Goal: Transaction & Acquisition: Purchase product/service

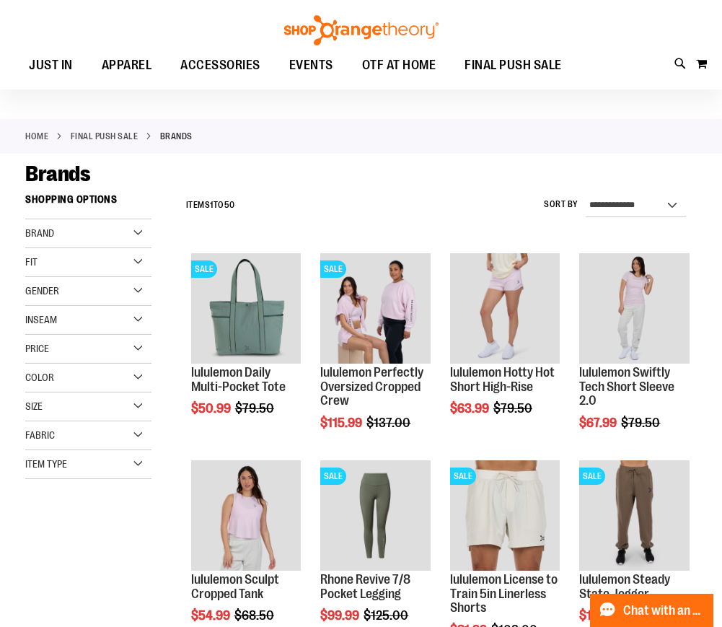
scroll to position [48, 0]
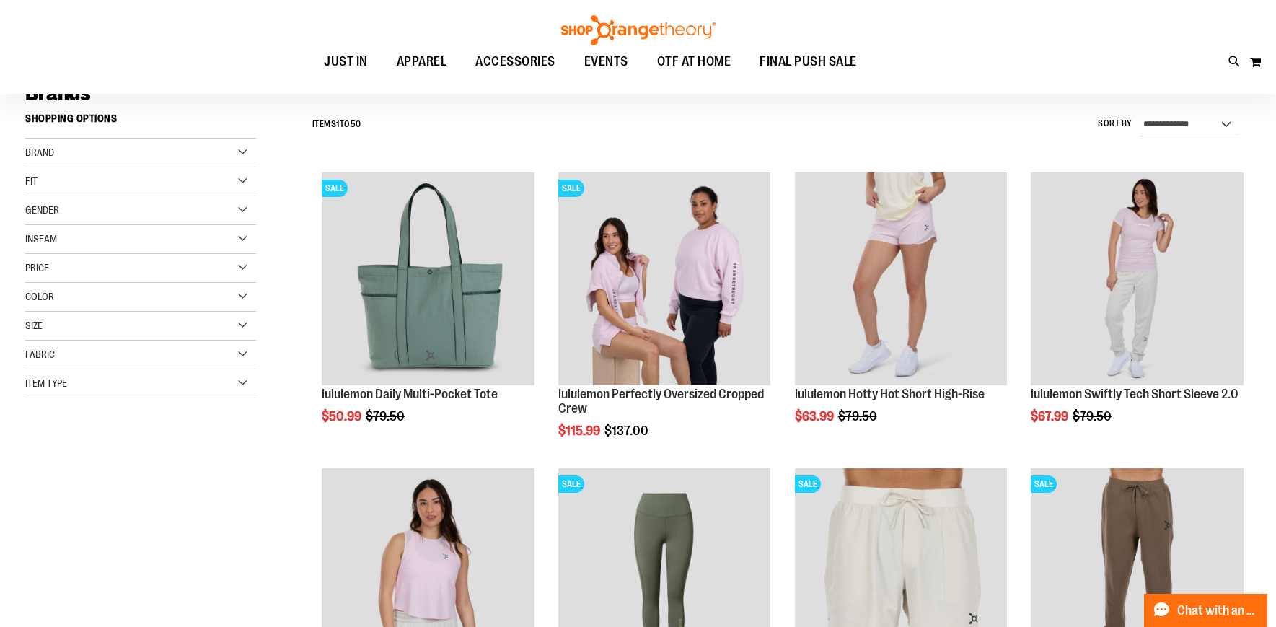
scroll to position [113, 0]
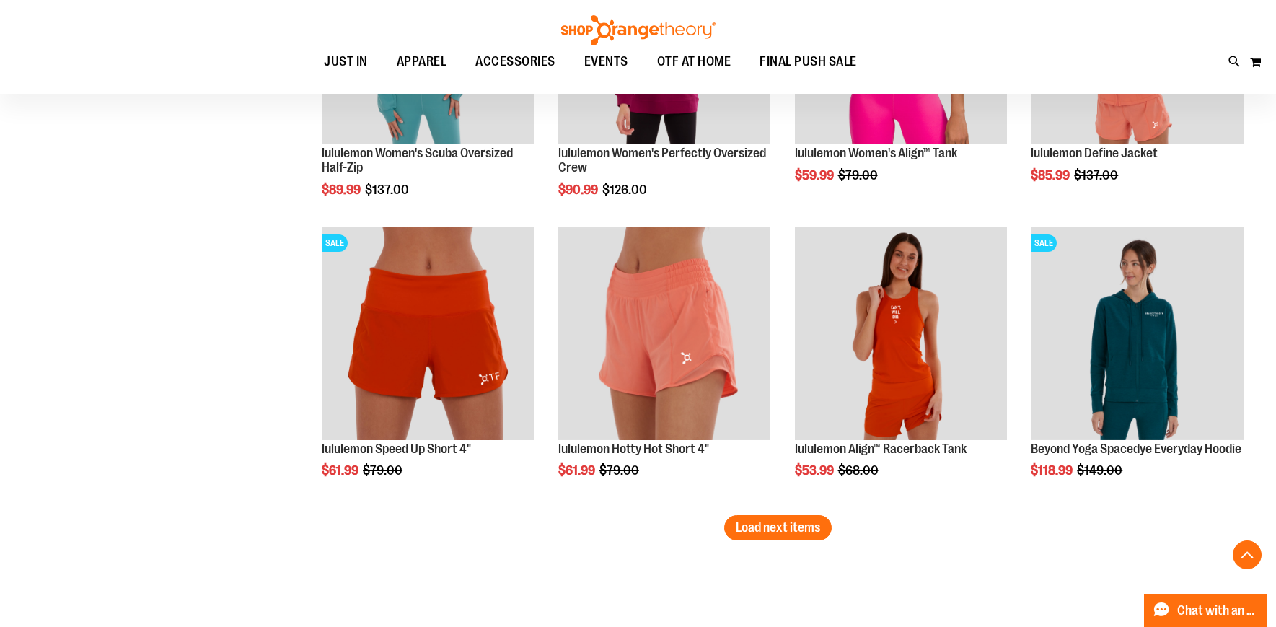
scroll to position [2424, 0]
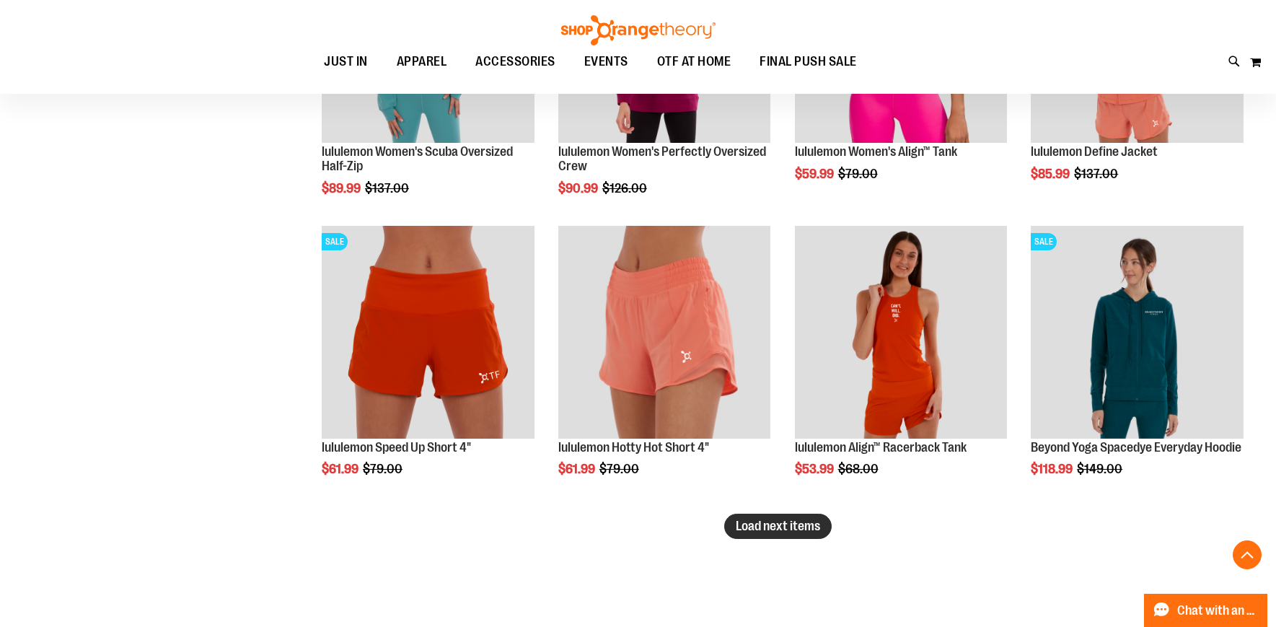
click at [722, 525] on span "Load next items" at bounding box center [778, 526] width 84 height 14
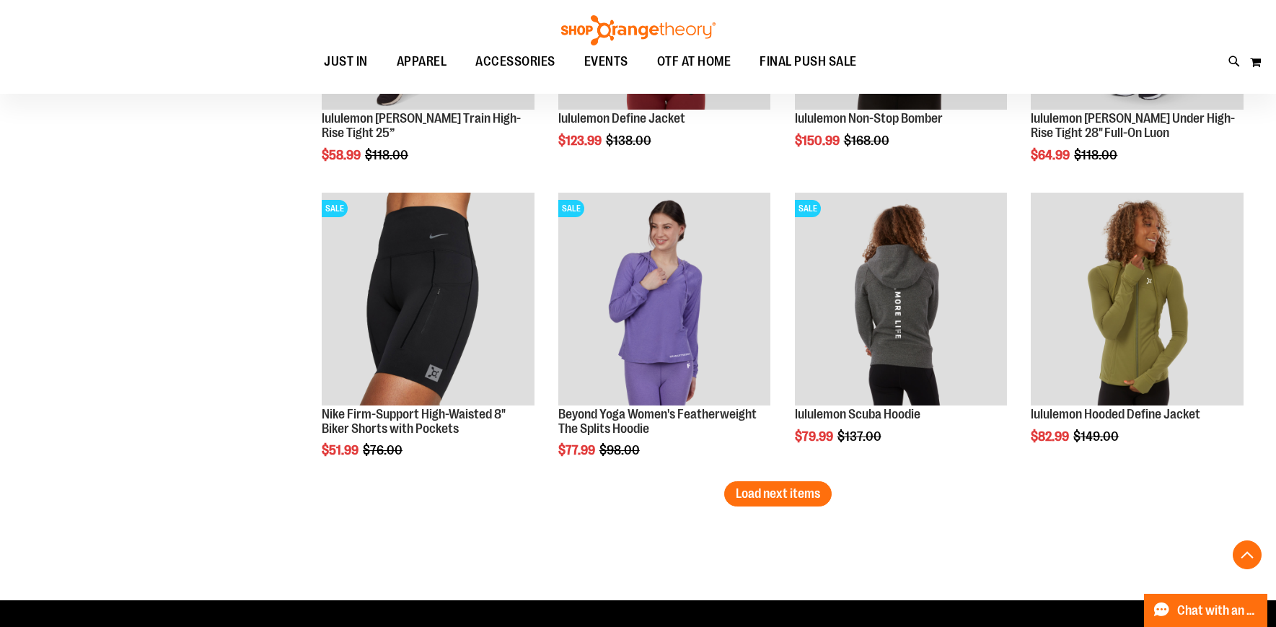
scroll to position [3368, 0]
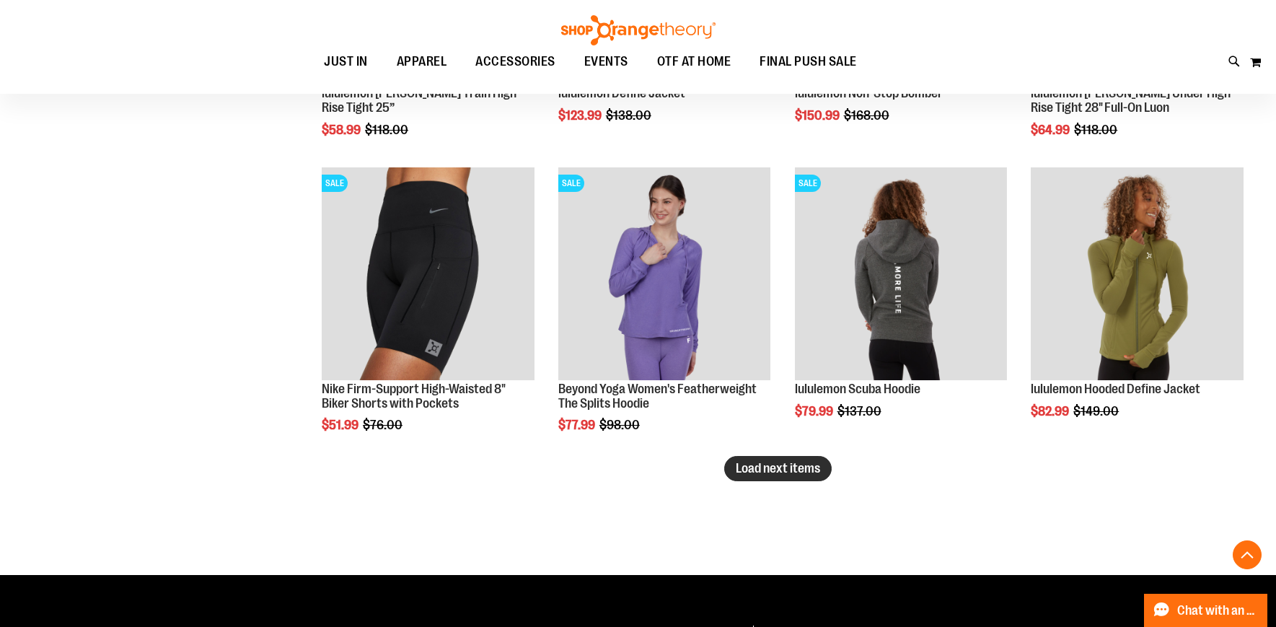
click at [722, 465] on span "Load next items" at bounding box center [778, 468] width 84 height 14
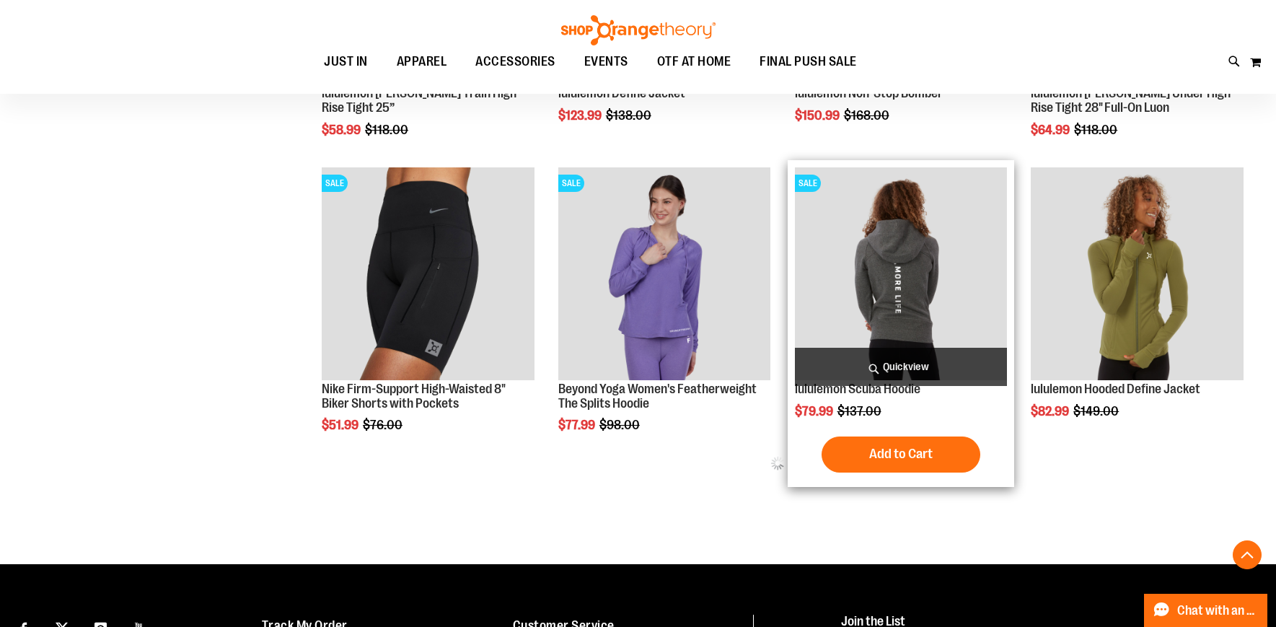
click at [722, 282] on img "product" at bounding box center [901, 273] width 213 height 213
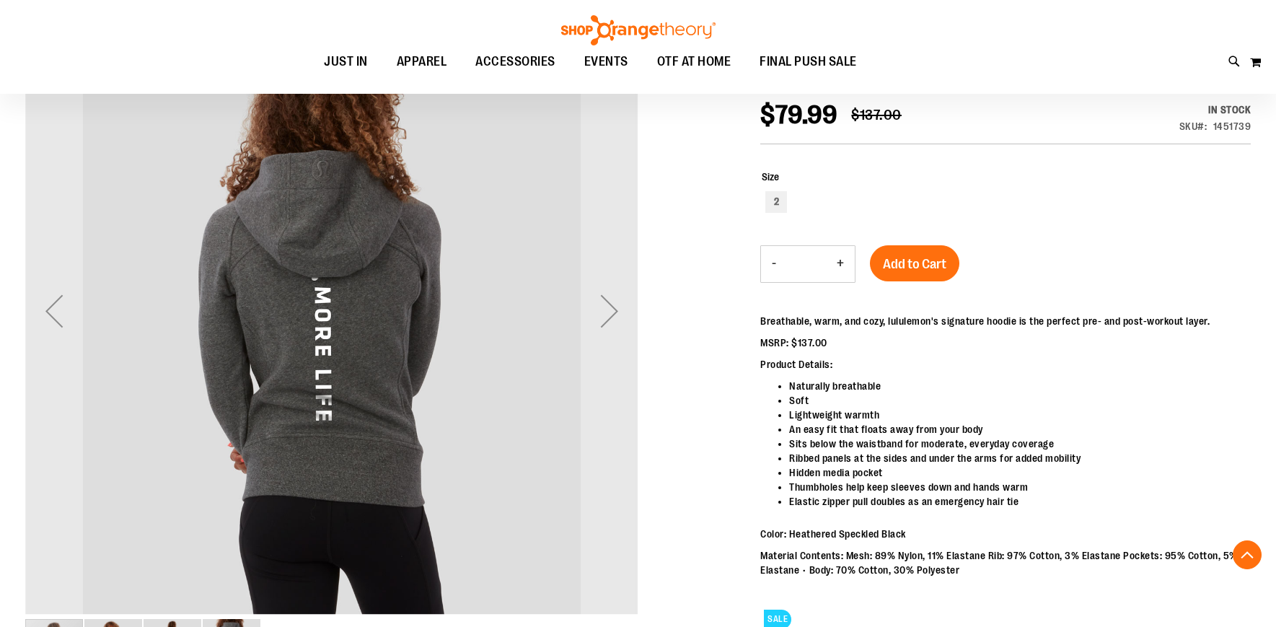
scroll to position [282, 0]
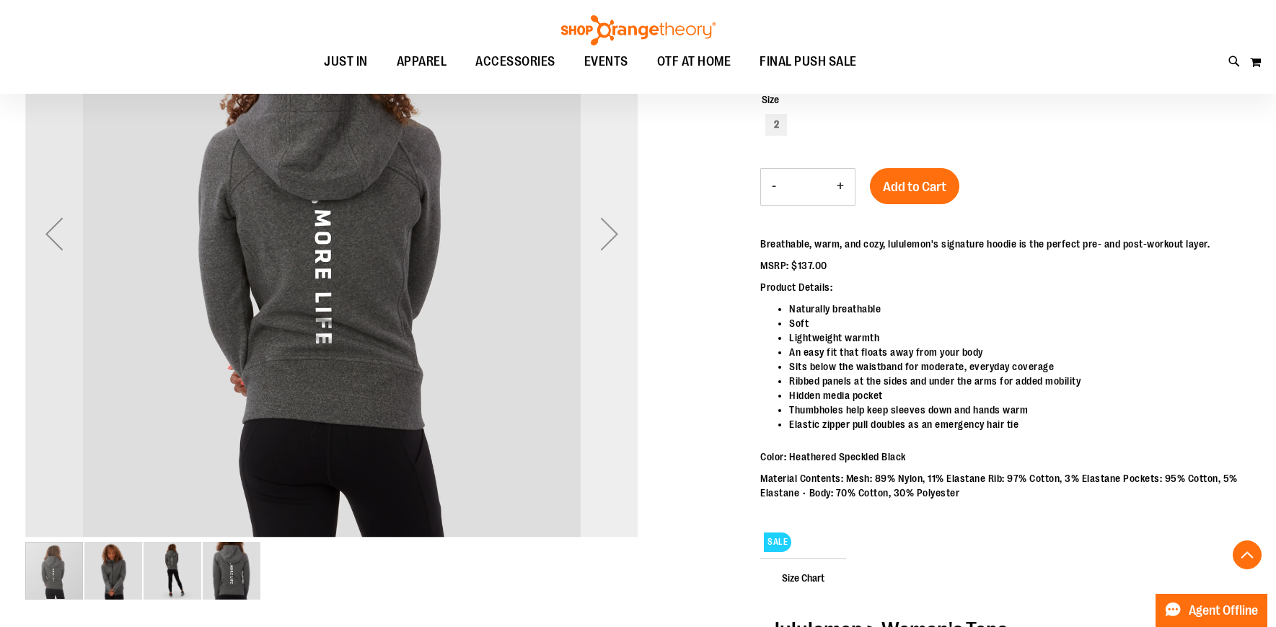
click at [605, 237] on div "Next" at bounding box center [610, 234] width 58 height 58
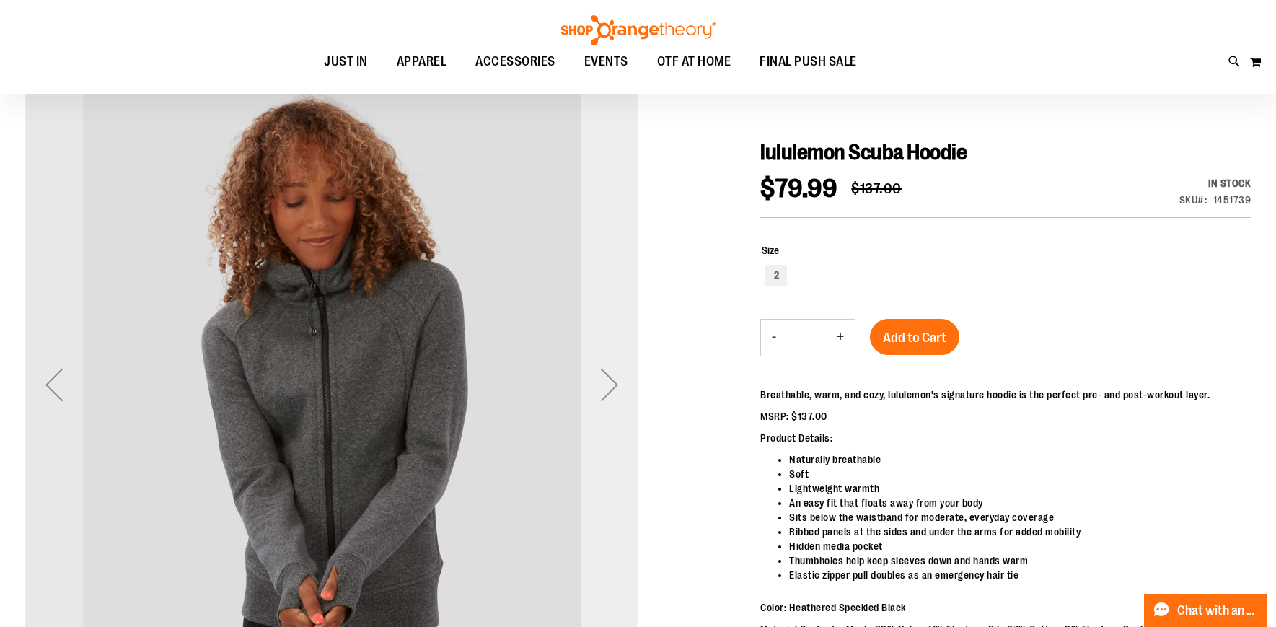
scroll to position [133, 0]
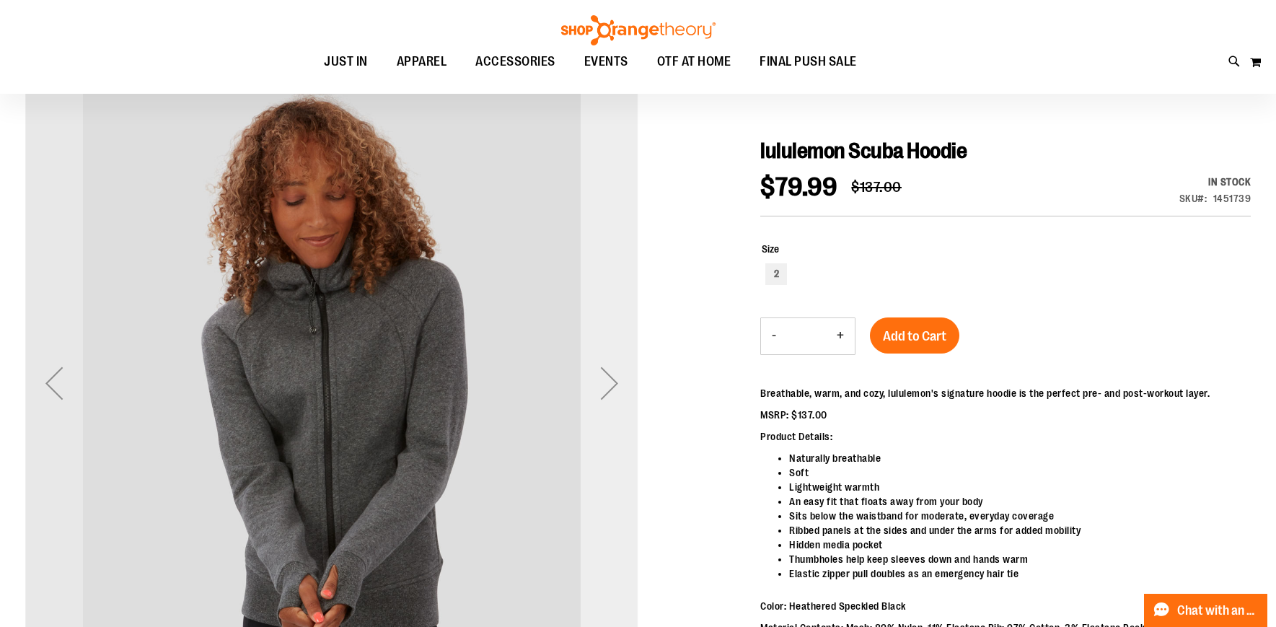
click at [608, 393] on div "Next" at bounding box center [610, 383] width 58 height 58
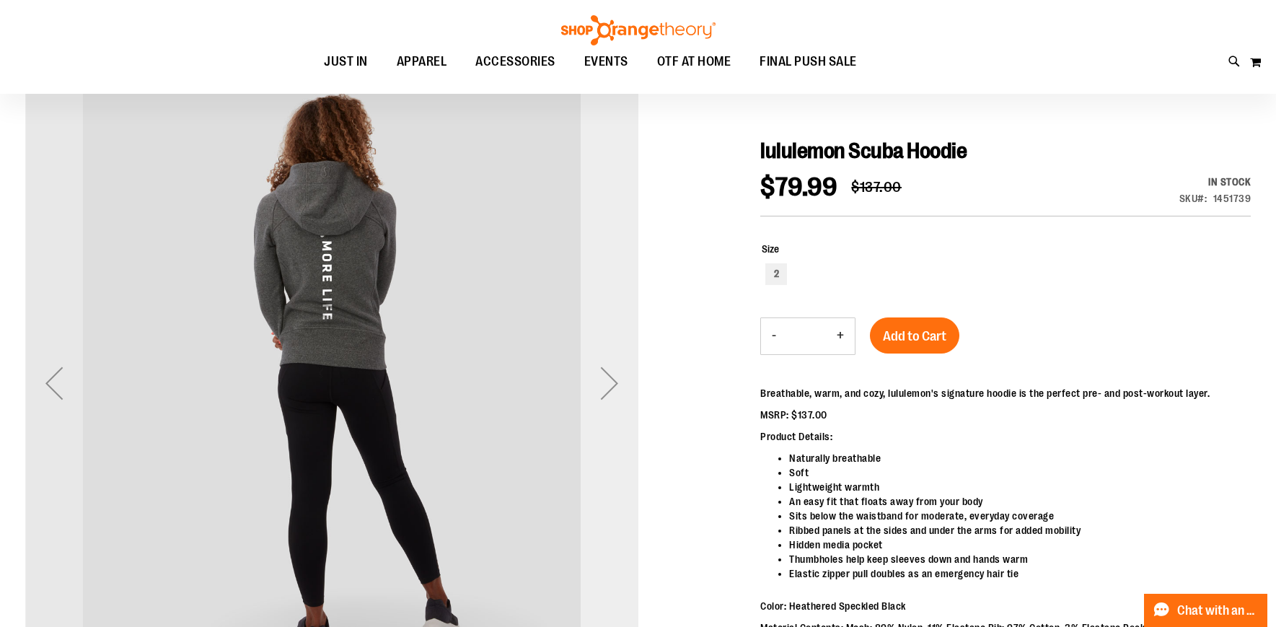
click at [608, 393] on div "Next" at bounding box center [610, 383] width 58 height 58
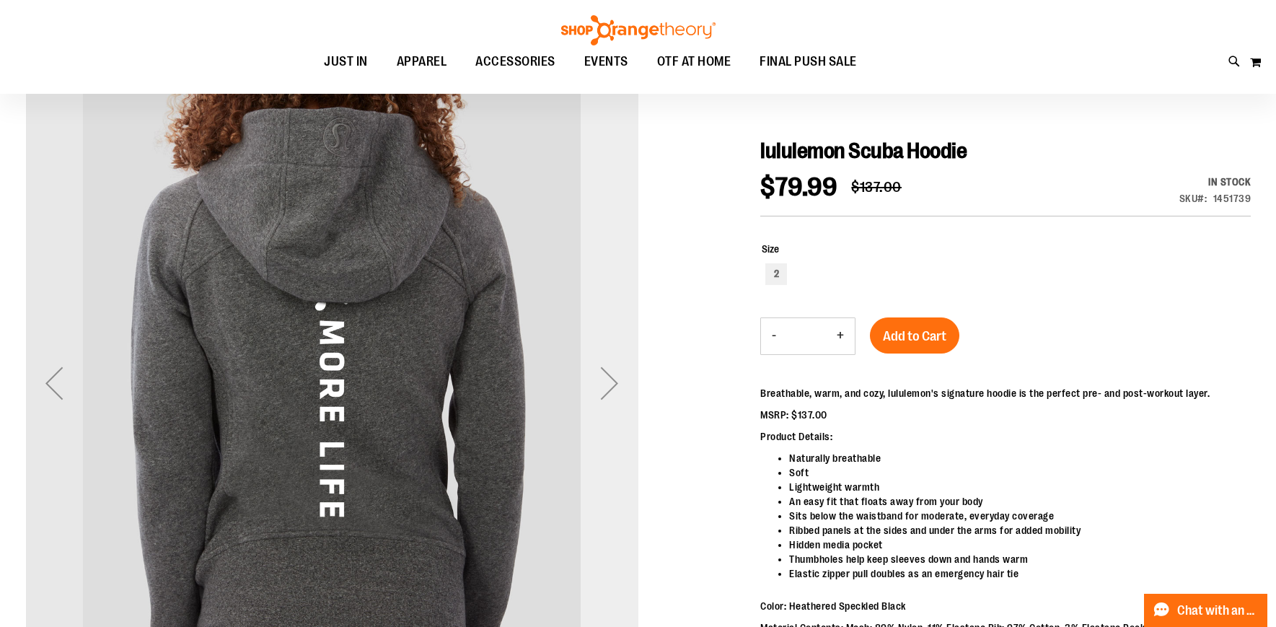
click at [608, 393] on div "Next" at bounding box center [610, 383] width 58 height 58
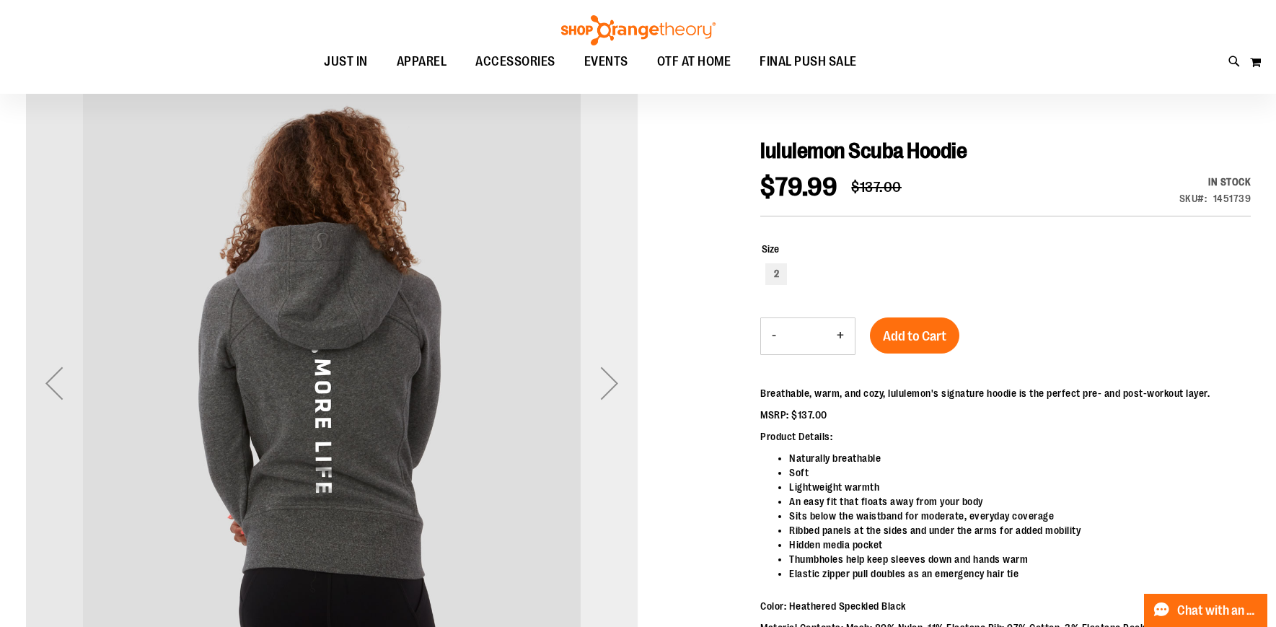
click at [608, 393] on div "Next" at bounding box center [610, 383] width 58 height 58
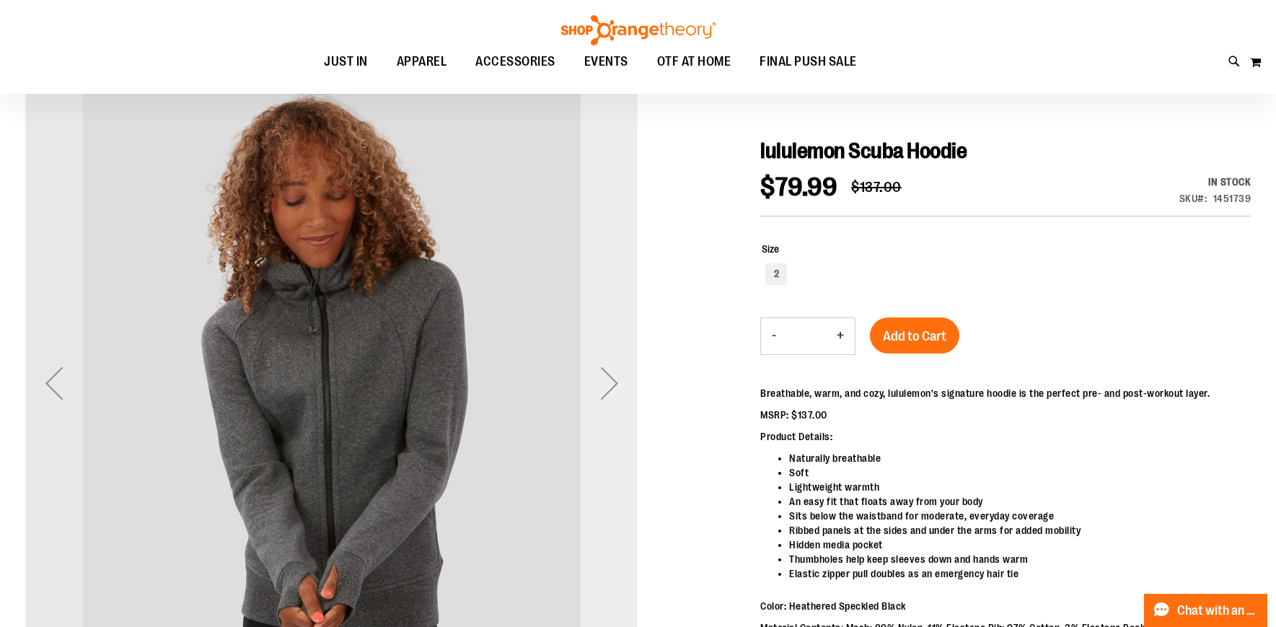
click at [608, 393] on div "Next" at bounding box center [610, 383] width 58 height 58
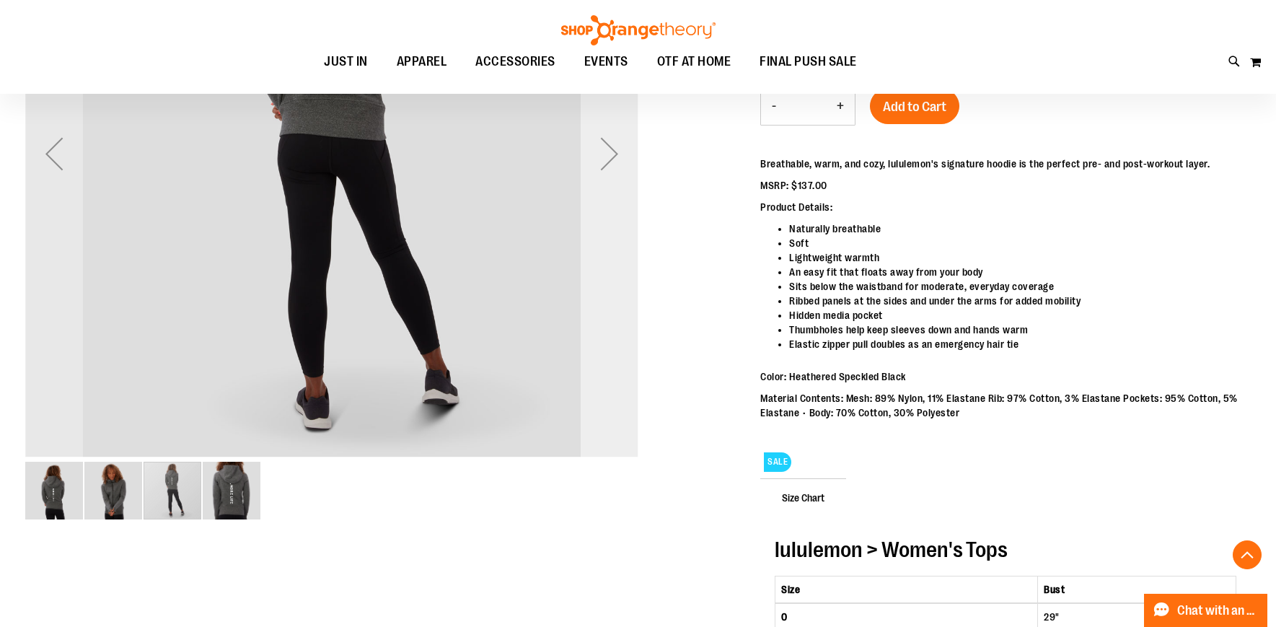
scroll to position [450, 0]
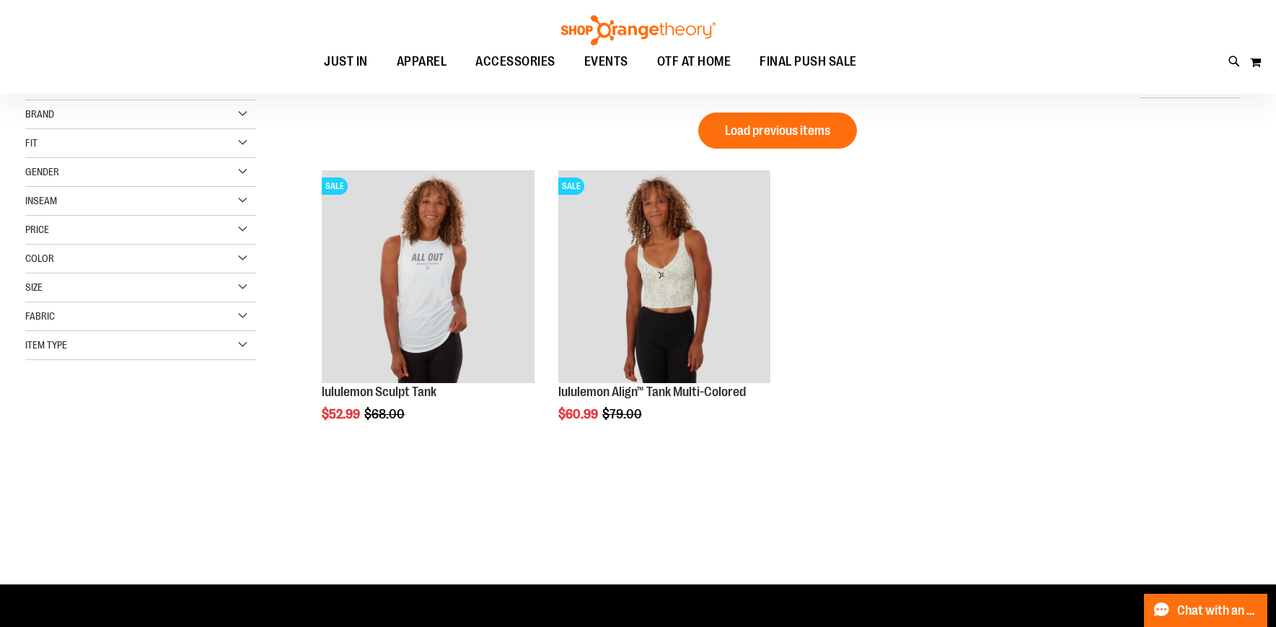
scroll to position [4, 0]
